Goal: Information Seeking & Learning: Check status

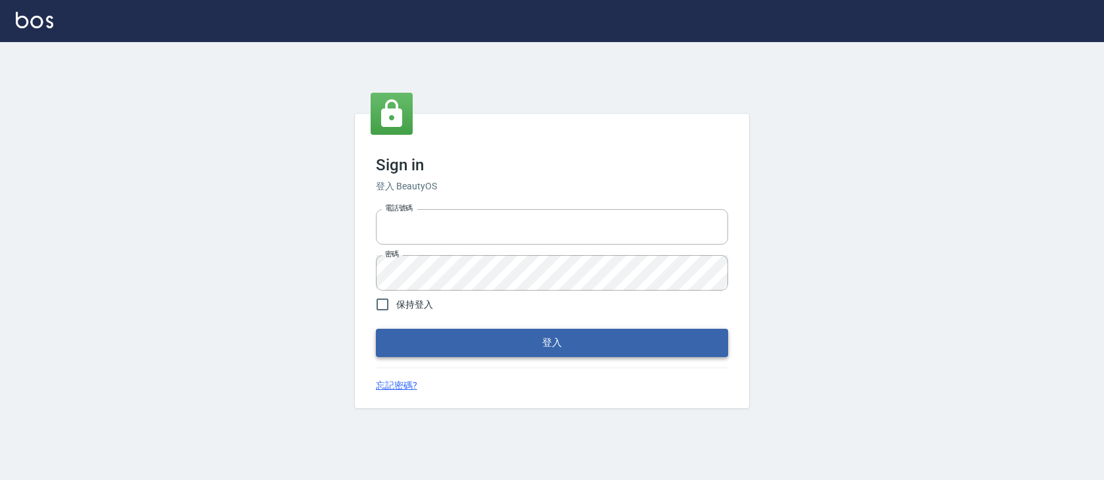
type input "devdev"
click at [509, 342] on button "登入" at bounding box center [552, 343] width 352 height 28
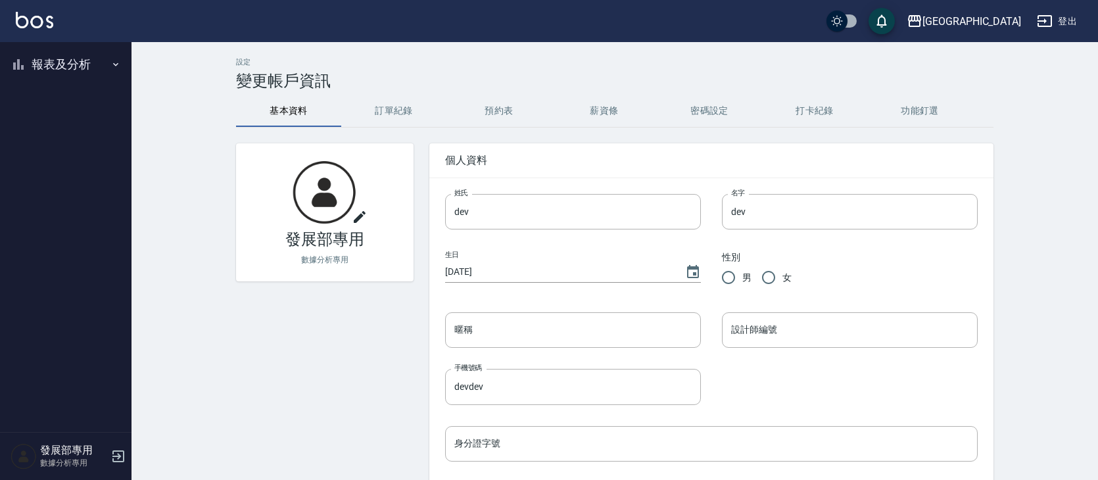
click at [83, 71] on button "報表及分析" at bounding box center [65, 64] width 121 height 34
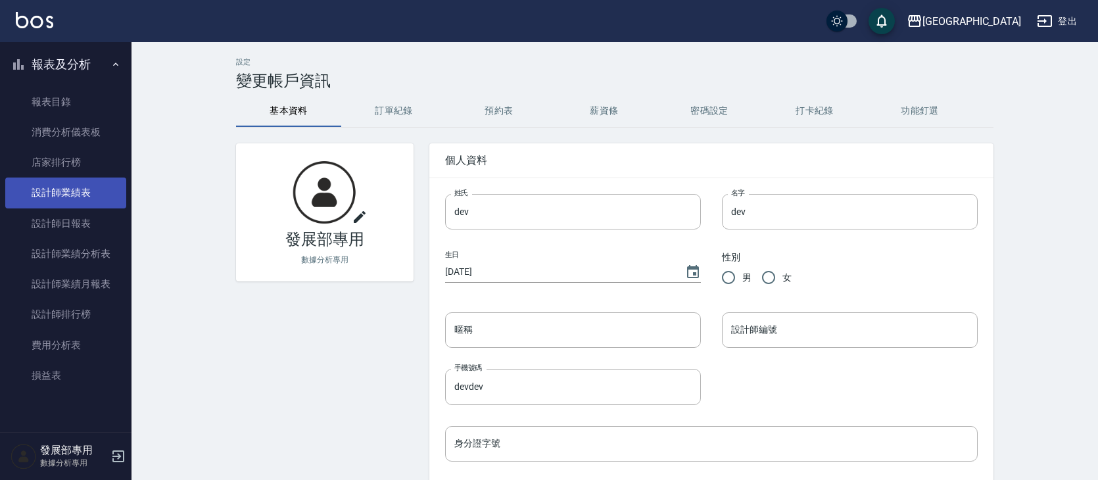
click at [85, 185] on link "設計師業績表" at bounding box center [65, 192] width 121 height 30
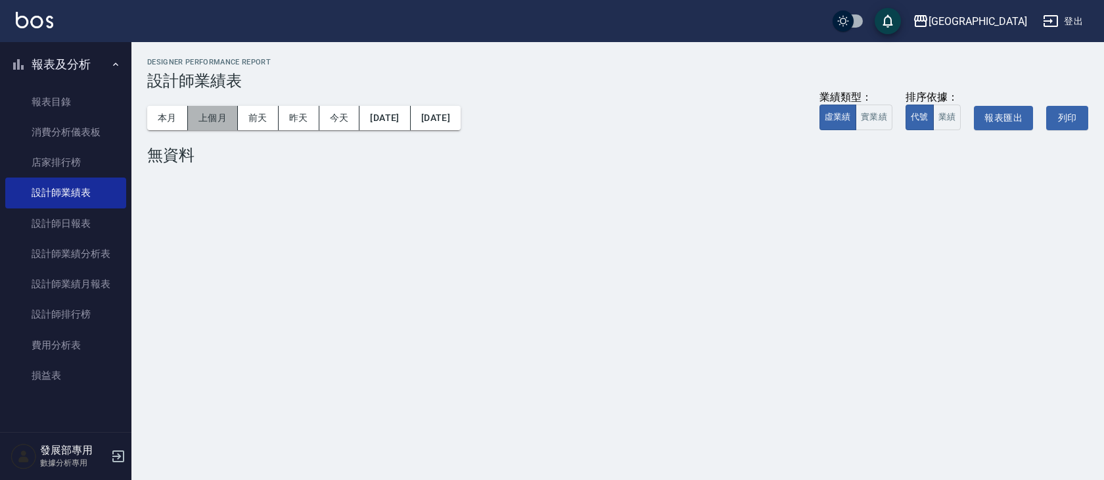
click at [210, 118] on button "上個月" at bounding box center [213, 118] width 50 height 24
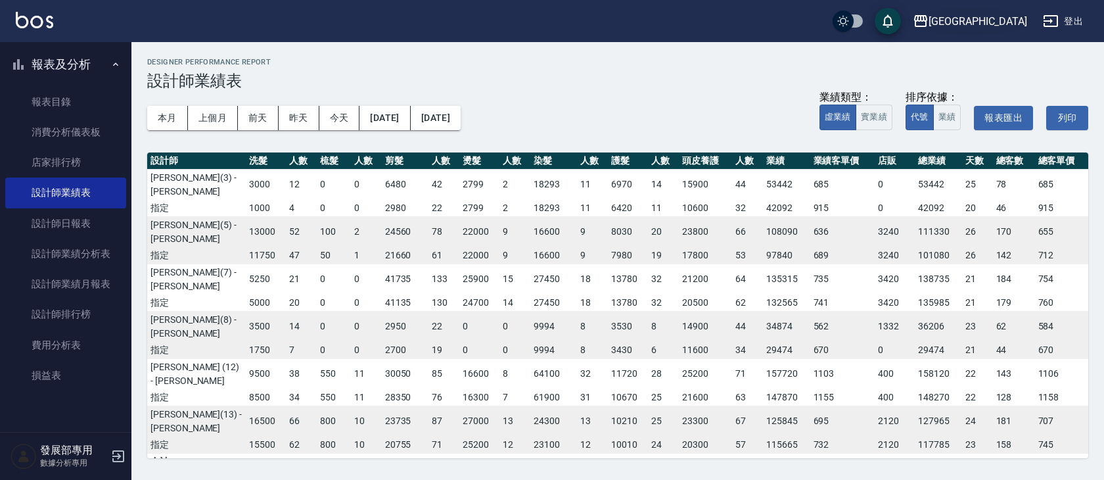
click at [989, 22] on div "上越新廟口" at bounding box center [978, 21] width 99 height 16
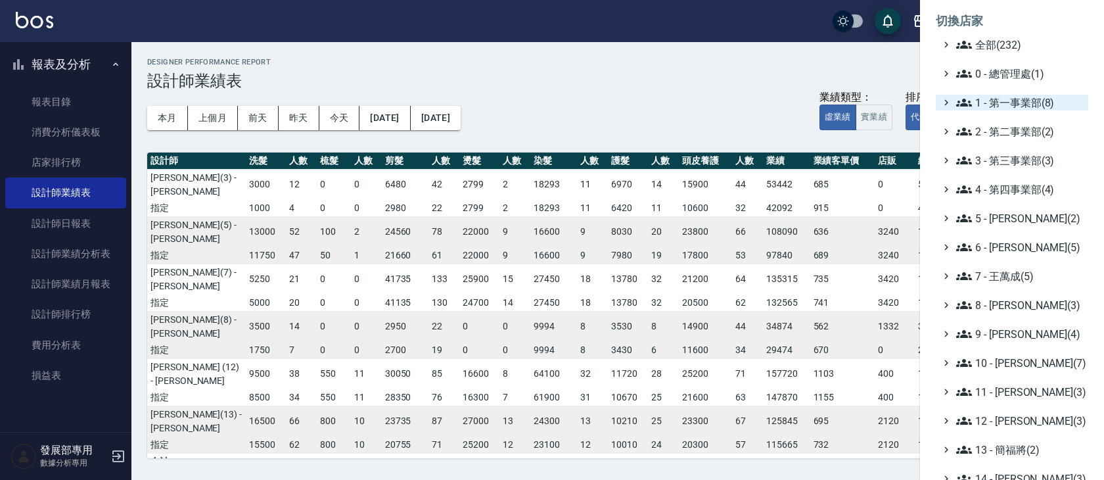
click at [1041, 100] on span "1 - 第一事業部(8)" at bounding box center [1019, 103] width 127 height 16
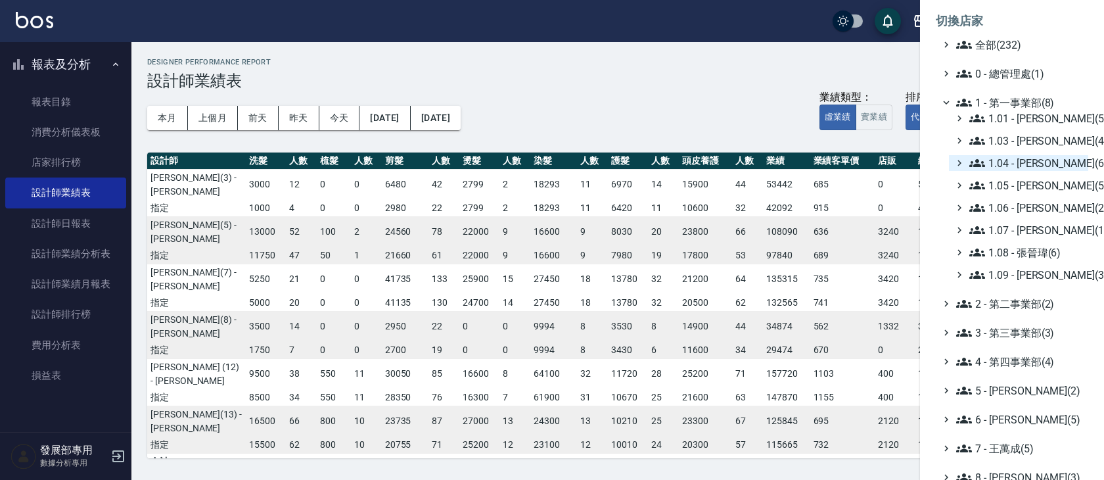
click at [1054, 168] on span "1.04 - 陳敬羽(6)" at bounding box center [1027, 163] width 114 height 16
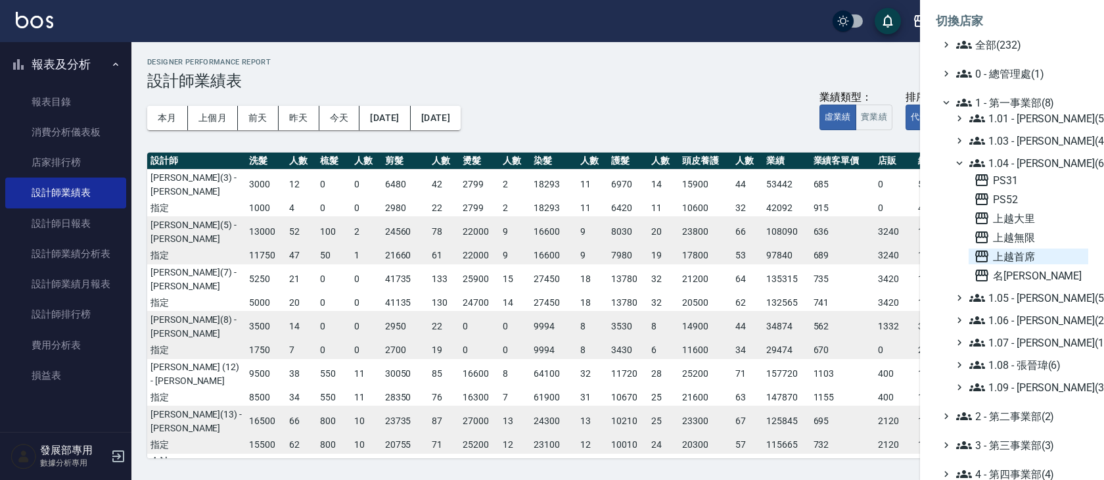
click at [1035, 253] on span "上越首席" at bounding box center [1028, 256] width 109 height 16
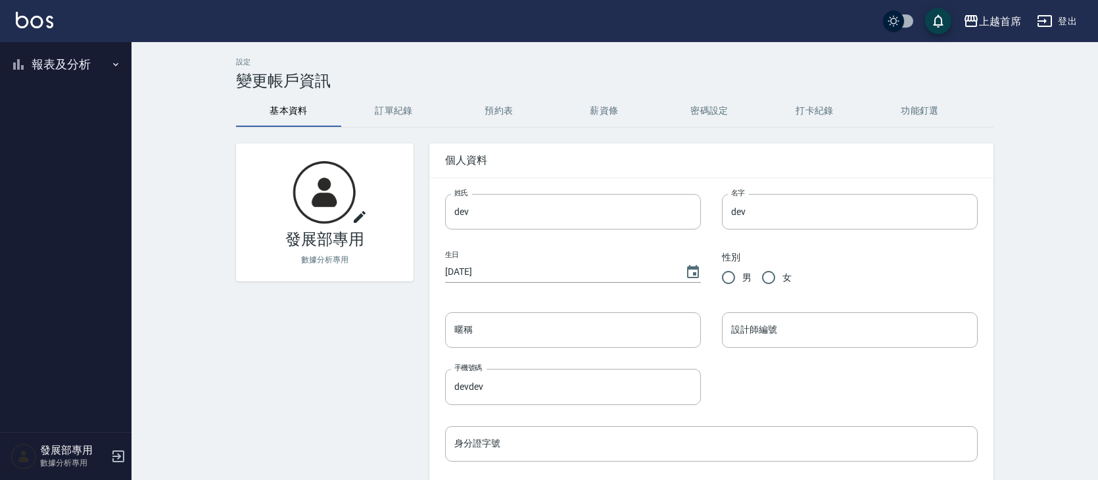
click at [73, 44] on ul "報表及分析 報表目錄 消費分析儀表板 店家排行榜 設計師業績表 設計師日報表 設計師業績分析表 設計師業績月報表 設計師排行榜 費用分析表 損益表" at bounding box center [65, 64] width 121 height 45
click at [73, 52] on button "報表及分析" at bounding box center [65, 64] width 121 height 34
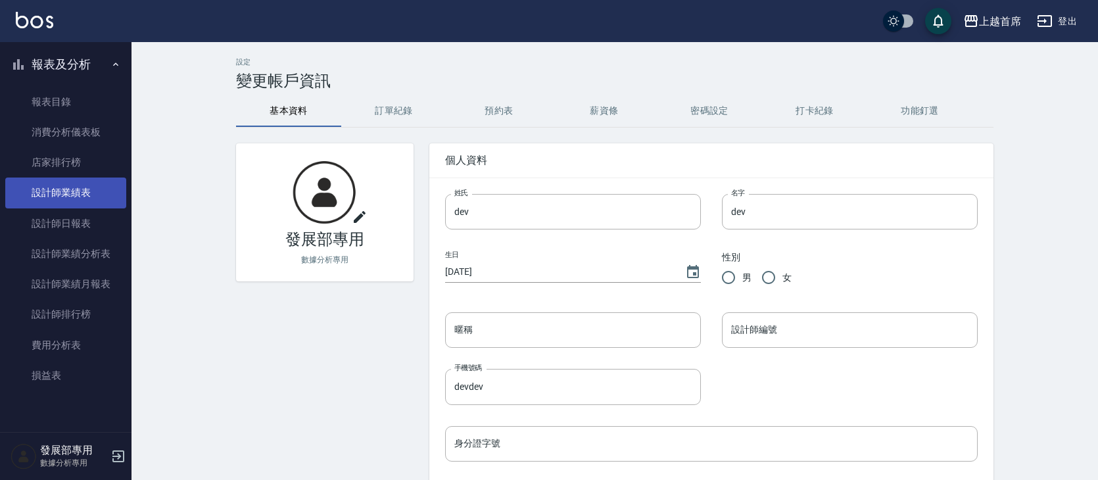
click at [93, 194] on link "設計師業績表" at bounding box center [65, 192] width 121 height 30
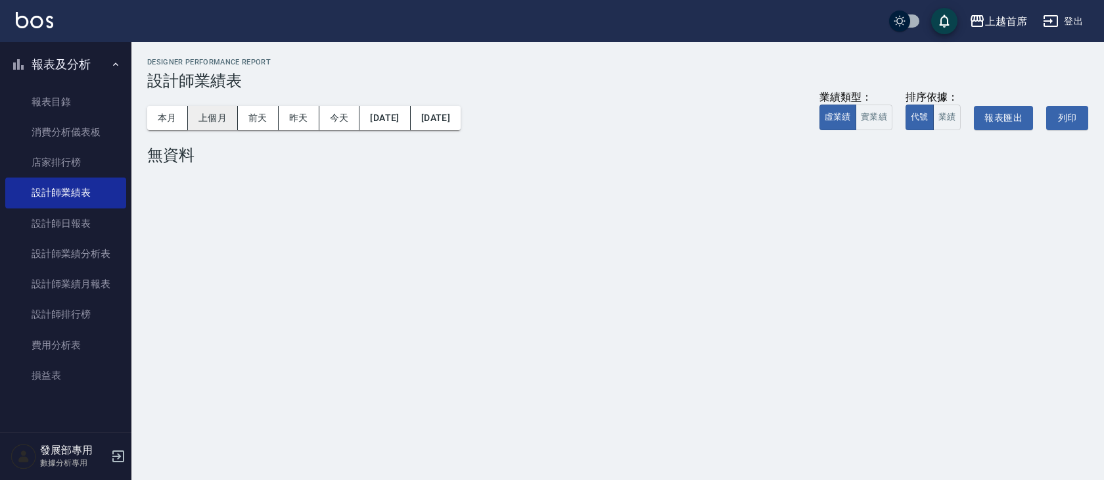
click at [223, 110] on button "上個月" at bounding box center [213, 118] width 50 height 24
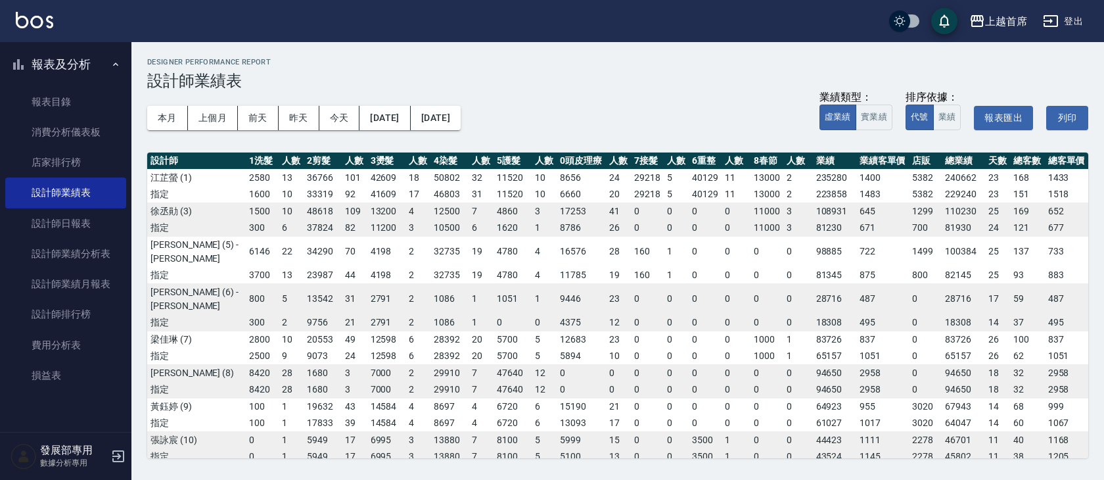
click at [472, 381] on td "7" at bounding box center [481, 389] width 25 height 17
click at [479, 398] on td "4" at bounding box center [481, 406] width 25 height 17
click at [511, 431] on td "8100" at bounding box center [513, 439] width 38 height 17
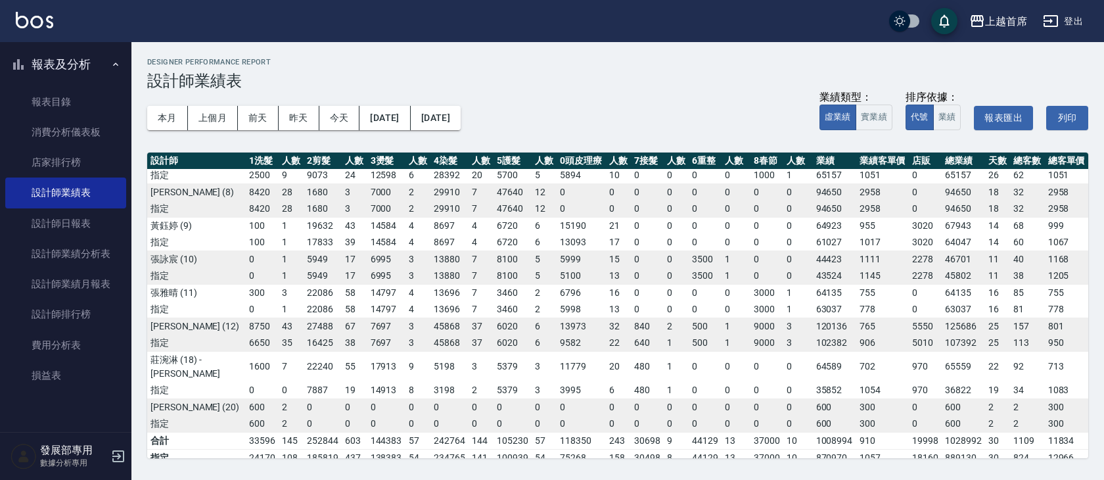
scroll to position [233, 0]
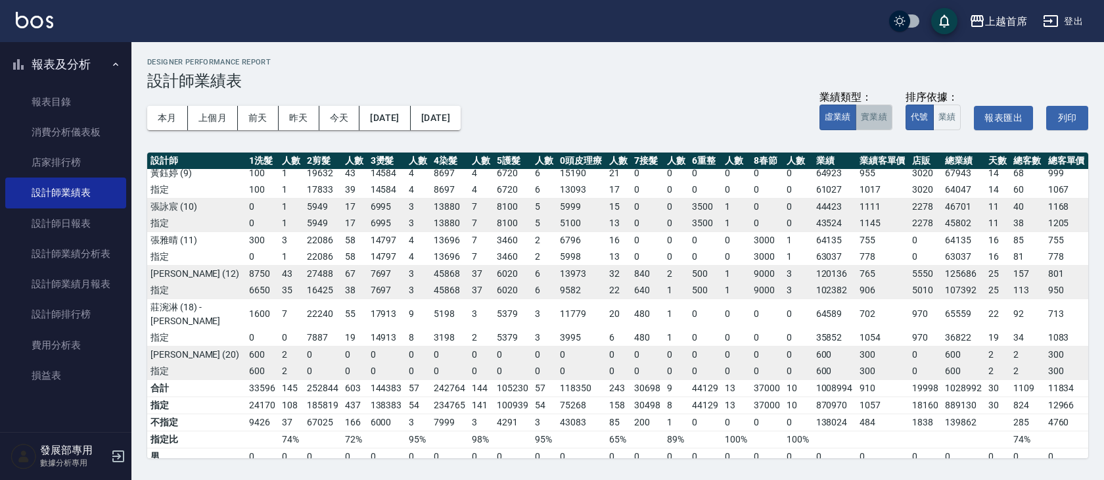
click at [872, 112] on button "實業績" at bounding box center [874, 118] width 37 height 26
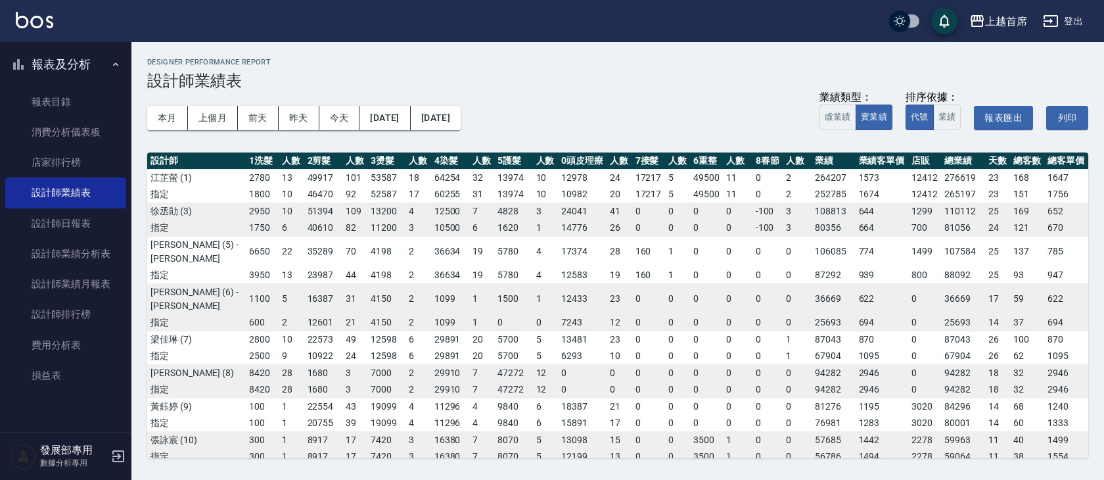
click at [759, 348] on td "0" at bounding box center [768, 356] width 30 height 17
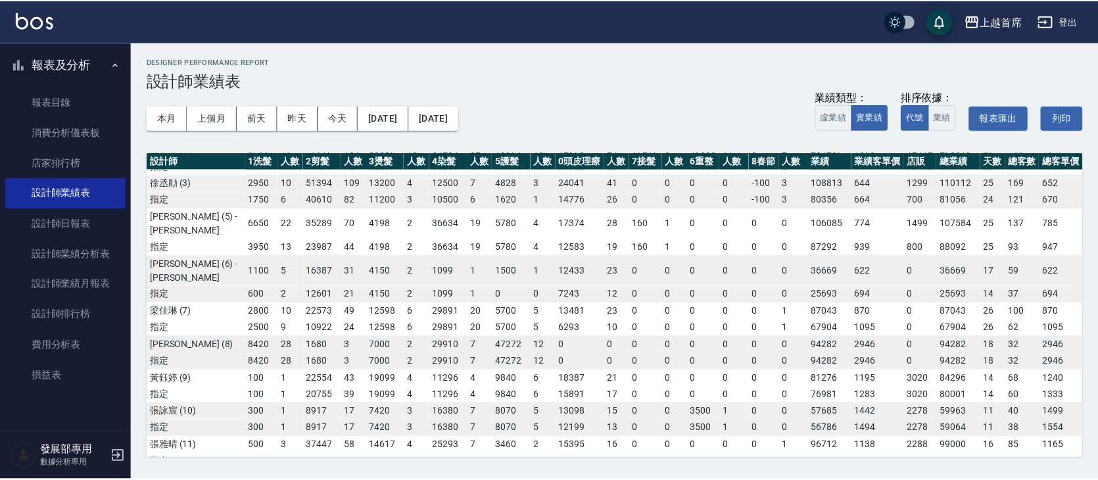
scroll to position [19, 0]
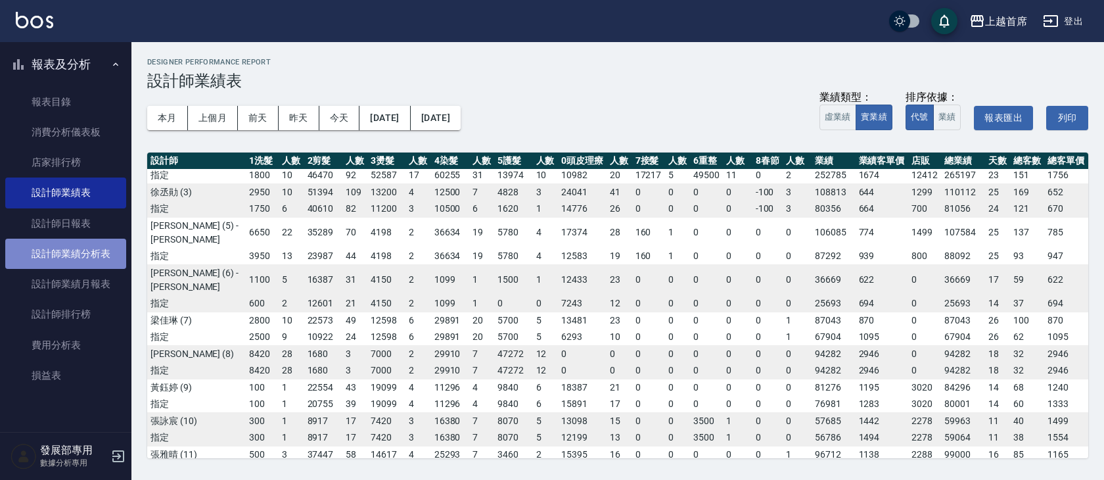
click at [111, 258] on link "設計師業績分析表" at bounding box center [65, 254] width 121 height 30
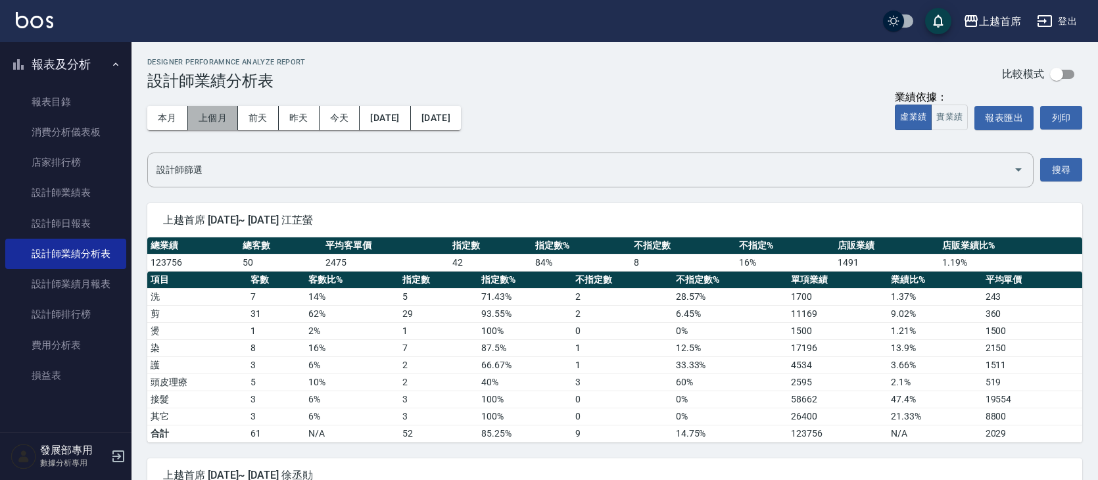
click at [201, 118] on button "上個月" at bounding box center [213, 118] width 50 height 24
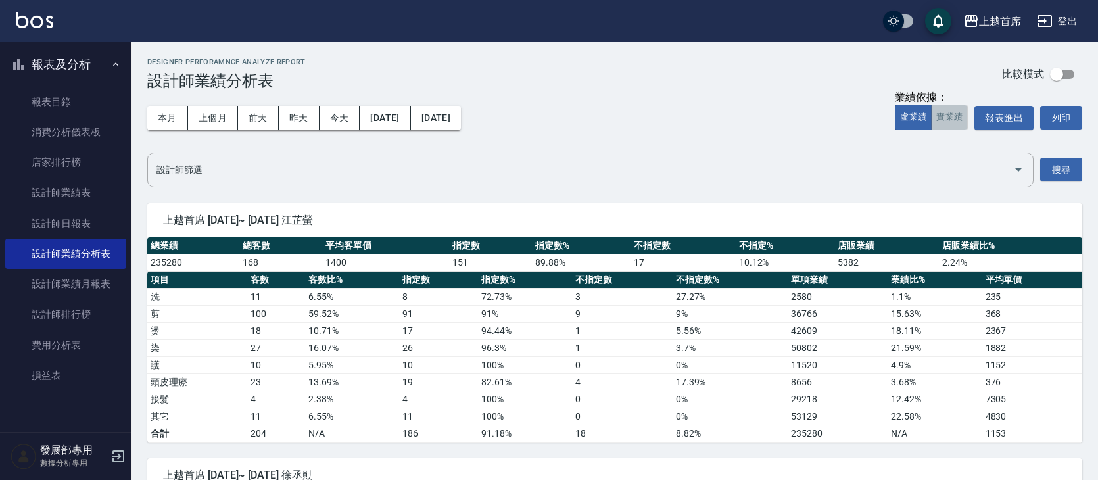
click at [958, 119] on button "實業績" at bounding box center [949, 118] width 37 height 26
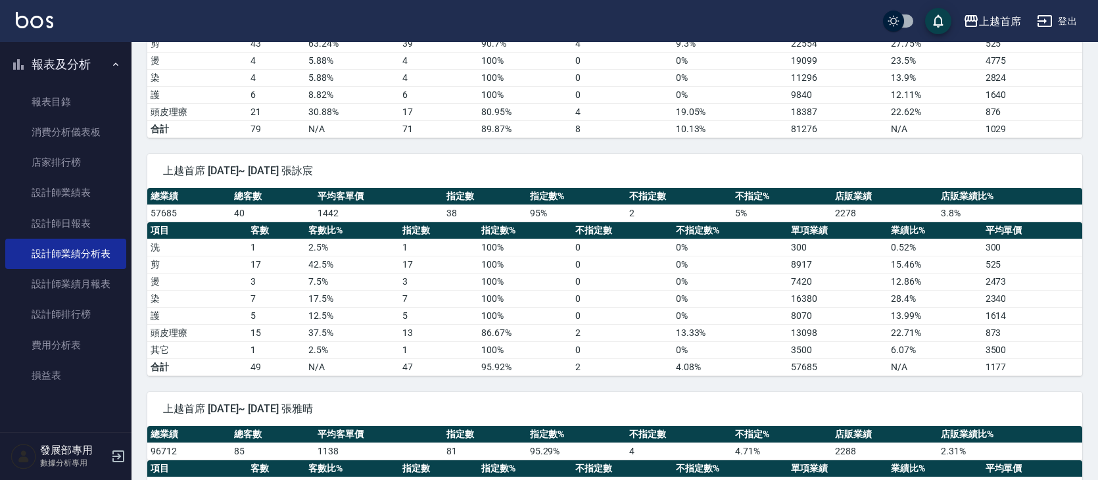
scroll to position [1421, 0]
